Goal: Navigation & Orientation: Find specific page/section

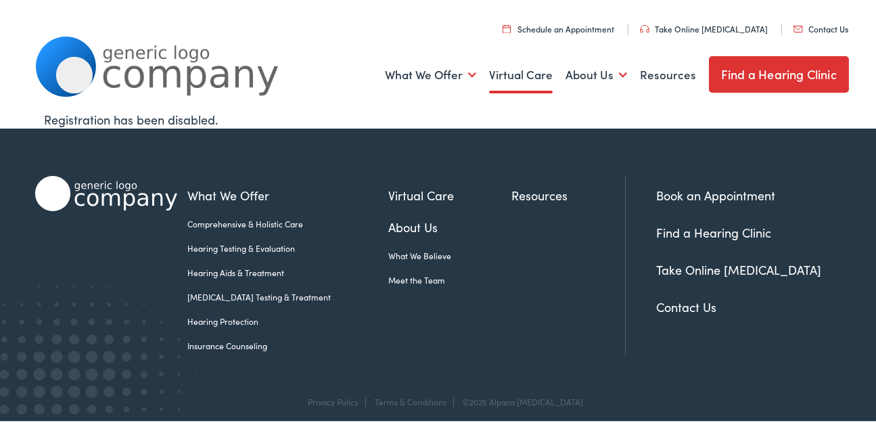
click at [531, 72] on link "Virtual Care" at bounding box center [521, 73] width 64 height 50
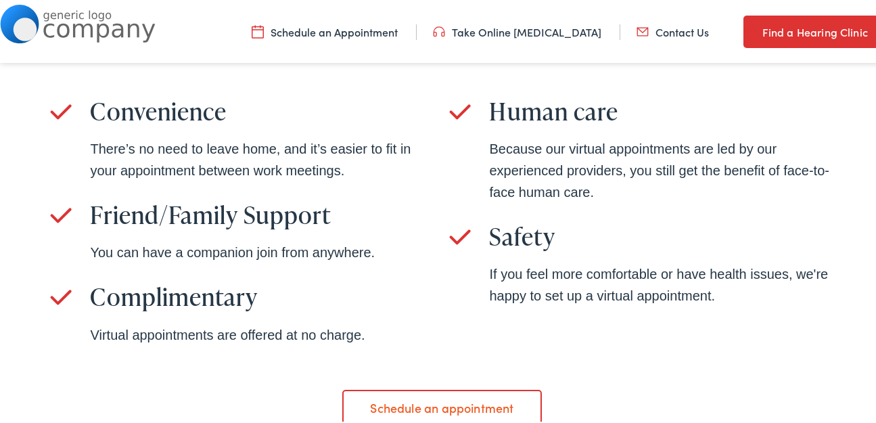
scroll to position [937, 0]
